Goal: Information Seeking & Learning: Stay updated

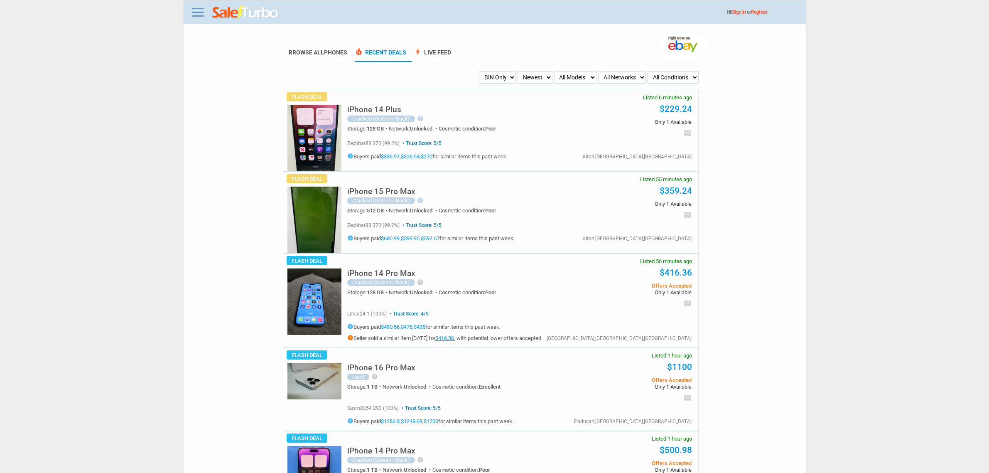
click at [319, 138] on img at bounding box center [314, 138] width 54 height 66
click at [518, 78] on select "Newest Oldest Sold Fastest Savvy Buyers Price (Low - High) Price (High - Low)" at bounding box center [534, 77] width 34 height 12
drag, startPoint x: 507, startPoint y: 75, endPoint x: 507, endPoint y: 82, distance: 6.7
click at [507, 76] on select "My Alerts All Deals BIN Only w/ Offers Only" at bounding box center [497, 77] width 37 height 12
select select "flash_offers"
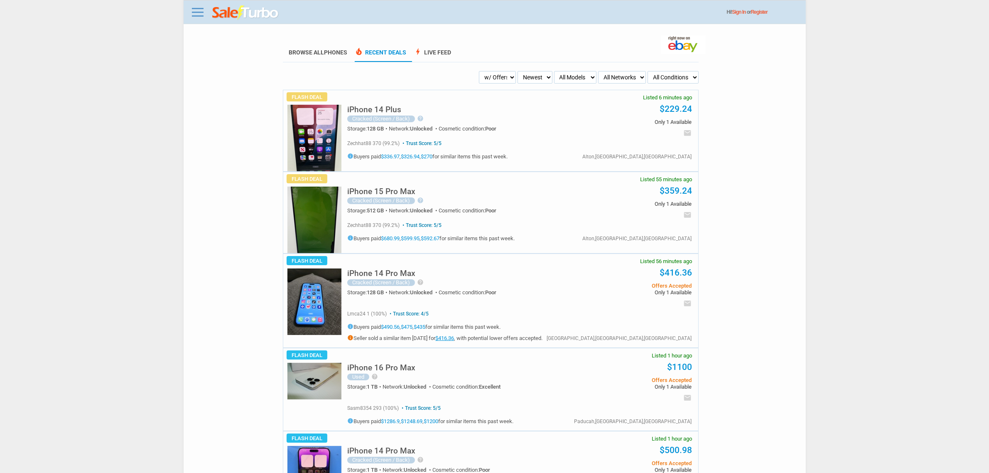
click at [479, 71] on select "My Alerts All Deals BIN Only w/ Offers Only" at bounding box center [497, 77] width 37 height 12
